Goal: Task Accomplishment & Management: Use online tool/utility

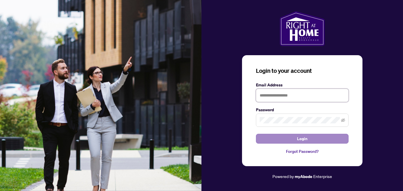
type input "**********"
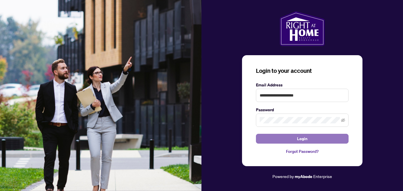
click at [306, 140] on span "Login" at bounding box center [302, 138] width 10 height 9
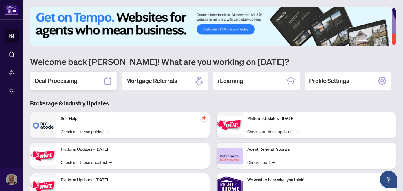
click at [61, 79] on h2 "Deal Processing" at bounding box center [56, 81] width 43 height 8
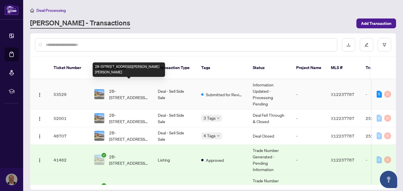
click at [126, 88] on span "2B-[STREET_ADDRESS][PERSON_NAME][PERSON_NAME]" at bounding box center [128, 94] width 39 height 13
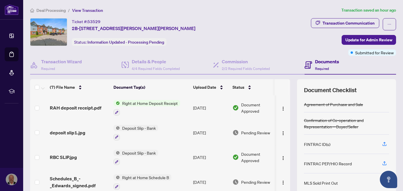
click at [135, 102] on span "Right at Home Deposit Receipt" at bounding box center [150, 103] width 60 height 6
click at [74, 106] on span "RAH deposit receipt.pdf" at bounding box center [76, 108] width 52 height 7
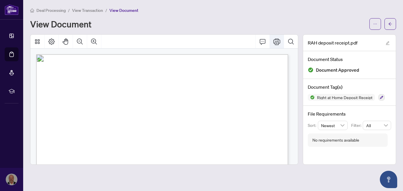
click at [278, 41] on icon "Print" at bounding box center [276, 41] width 7 height 7
